Goal: Communication & Community: Ask a question

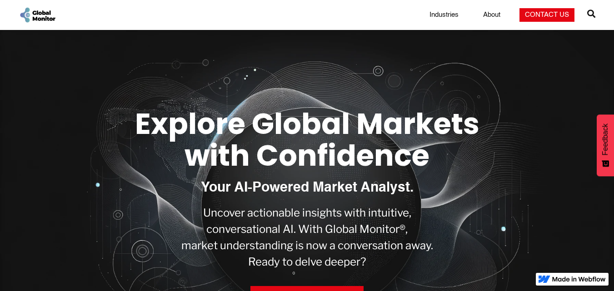
click at [538, 15] on link "Contact Us" at bounding box center [546, 15] width 55 height 14
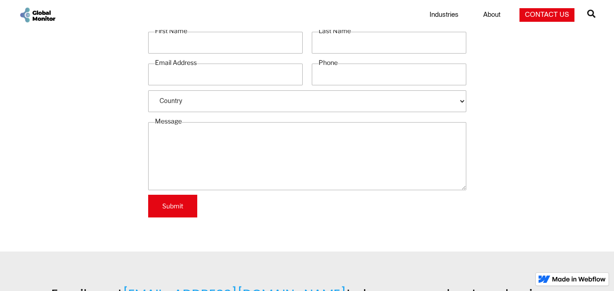
scroll to position [141, 0]
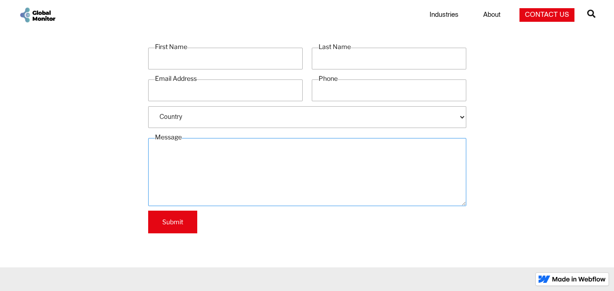
click at [256, 191] on textarea "Message" at bounding box center [307, 172] width 318 height 68
paste textarea "Dear Team I hope this message finds you well. At 1 + 1 Research we specialize i…"
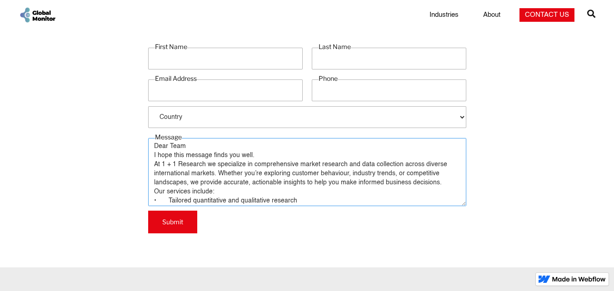
scroll to position [81, 0]
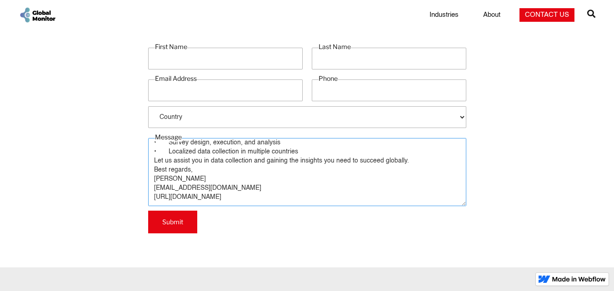
type textarea "Dear Team I hope this message finds you well. At 1 + 1 Research we specialize i…"
click at [206, 58] on input "First Name" at bounding box center [225, 59] width 154 height 22
type input "Aziz"
click at [347, 54] on input "Last Name" at bounding box center [389, 59] width 154 height 22
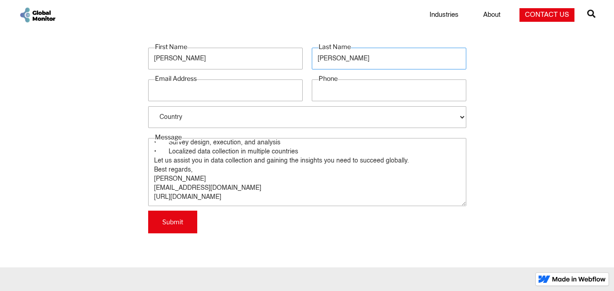
type input "Rahman"
click at [171, 91] on input "Email Address" at bounding box center [225, 90] width 154 height 22
type input "rfi@1plus1research.com"
click at [341, 84] on input "Phone" at bounding box center [389, 90] width 154 height 22
click at [180, 116] on select "Country Afghanistan Albania Algeria American Samoa Andorra Angola Anguilla Arge…" at bounding box center [307, 117] width 318 height 22
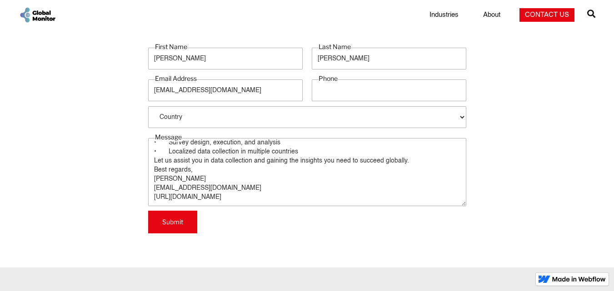
select select "USE"
click at [148, 106] on select "Country Afghanistan Albania Algeria American Samoa Andorra Angola Anguilla Arge…" at bounding box center [307, 117] width 318 height 22
click at [182, 219] on input "Submit" at bounding box center [172, 222] width 49 height 23
type input "7045953485"
click at [170, 223] on input "Submit" at bounding box center [172, 222] width 49 height 23
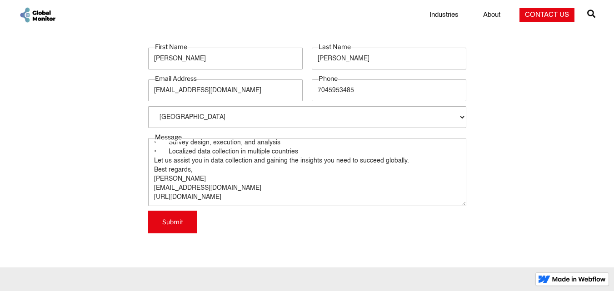
type input "Please wait..."
